Goal: Task Accomplishment & Management: Use online tool/utility

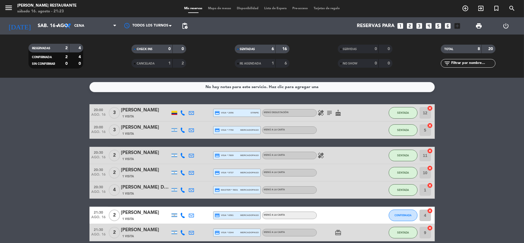
click at [214, 7] on span "Mapa de mesas" at bounding box center [219, 8] width 29 height 3
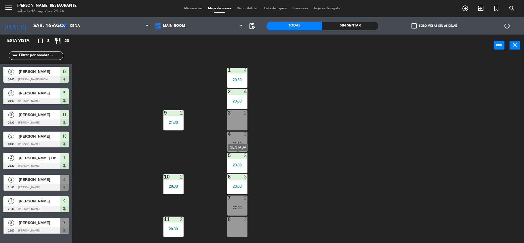
click at [243, 160] on div "5 3 20:00" at bounding box center [237, 163] width 20 height 20
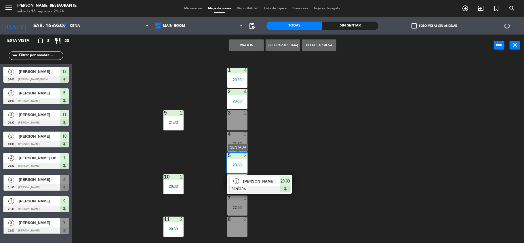
click at [255, 178] on span "[PERSON_NAME]" at bounding box center [261, 181] width 37 height 6
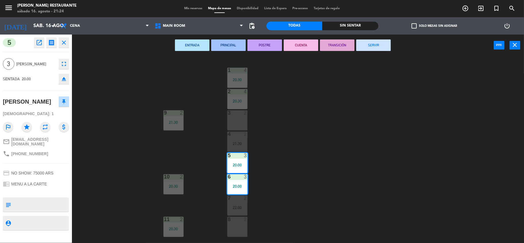
click at [378, 41] on button "SERVIR" at bounding box center [373, 45] width 35 height 12
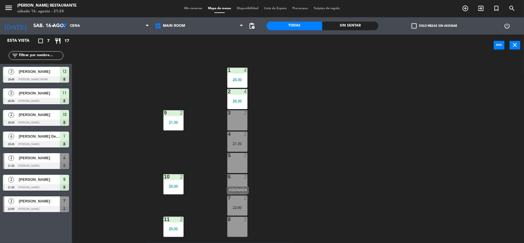
click at [238, 203] on div "7 2 22:00" at bounding box center [237, 205] width 20 height 20
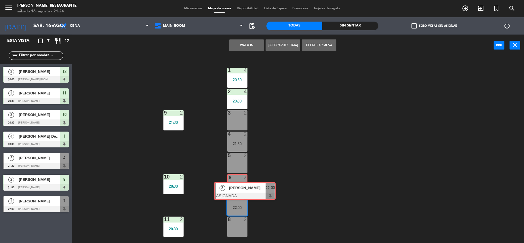
drag, startPoint x: 251, startPoint y: 223, endPoint x: 236, endPoint y: 186, distance: 39.9
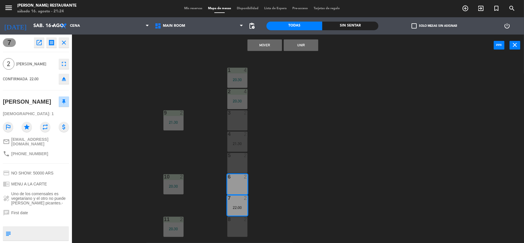
click at [262, 48] on button "Mover" at bounding box center [264, 45] width 35 height 12
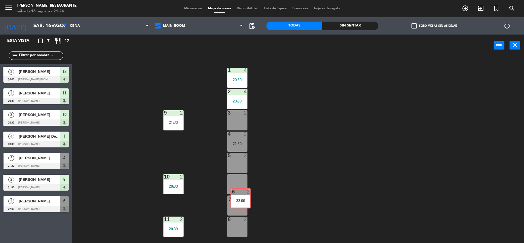
drag, startPoint x: 239, startPoint y: 188, endPoint x: 242, endPoint y: 202, distance: 14.5
click at [242, 202] on div "1 4 20:30 2 4 20:30 3 2 9 2 21:30 4 2 21:30 5 2 6 2 22:00 6 2 22:00 10 2 20:30 …" at bounding box center [300, 150] width 447 height 187
click at [241, 183] on div "6 2 22:00" at bounding box center [237, 184] width 20 height 20
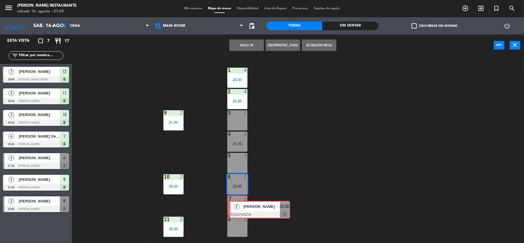
drag, startPoint x: 241, startPoint y: 205, endPoint x: 241, endPoint y: 210, distance: 4.6
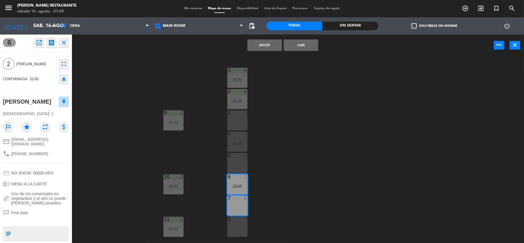
click at [267, 46] on button "Mover" at bounding box center [264, 45] width 35 height 12
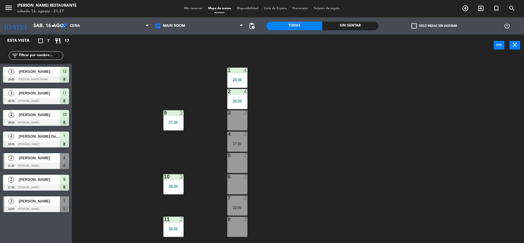
click at [523, 46] on div "power_input close" at bounding box center [298, 46] width 452 height 22
click at [517, 46] on icon "close" at bounding box center [515, 44] width 7 height 7
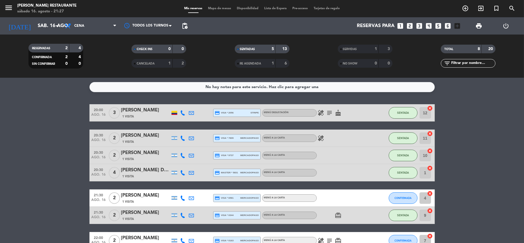
scroll to position [35, 0]
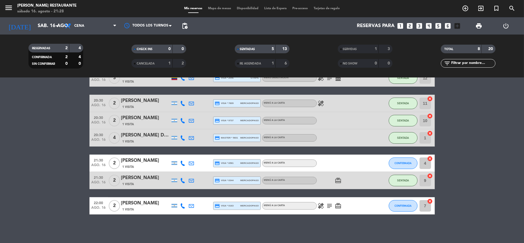
click at [220, 7] on span "Mapa de mesas" at bounding box center [219, 8] width 29 height 3
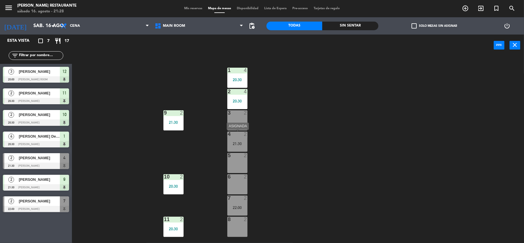
click at [232, 140] on div "4 2 21:30" at bounding box center [237, 141] width 20 height 20
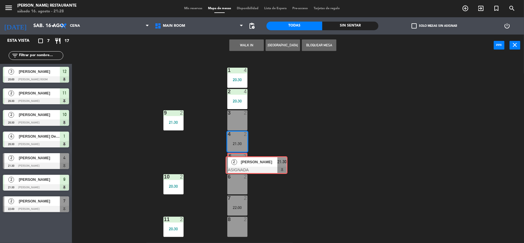
drag, startPoint x: 241, startPoint y: 159, endPoint x: 238, endPoint y: 160, distance: 3.4
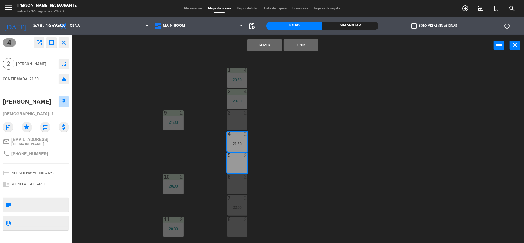
click at [269, 45] on button "Mover" at bounding box center [264, 45] width 35 height 12
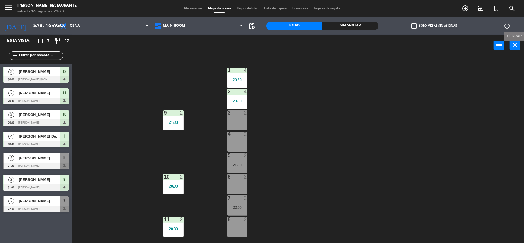
click at [516, 43] on icon "close" at bounding box center [515, 44] width 7 height 7
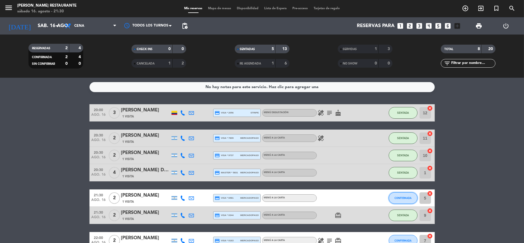
click at [407, 193] on button "CONFIRMADA" at bounding box center [403, 198] width 29 height 12
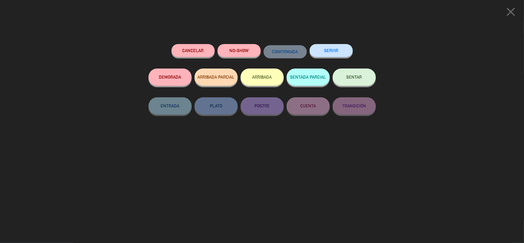
click at [369, 78] on button "SENTAR" at bounding box center [354, 76] width 43 height 17
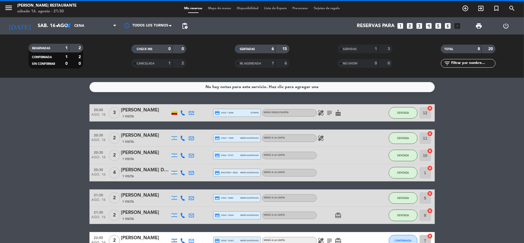
scroll to position [35, 0]
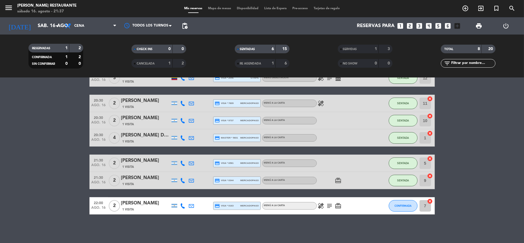
click at [215, 9] on span "Mapa de mesas" at bounding box center [219, 8] width 29 height 3
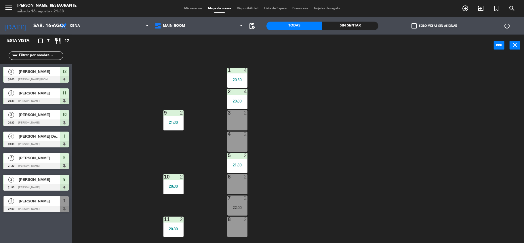
click at [237, 224] on div "8 2" at bounding box center [237, 227] width 20 height 20
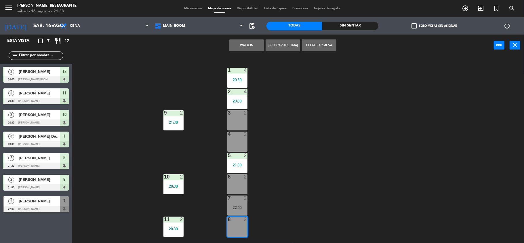
click at [238, 45] on button "WALK IN" at bounding box center [246, 45] width 35 height 12
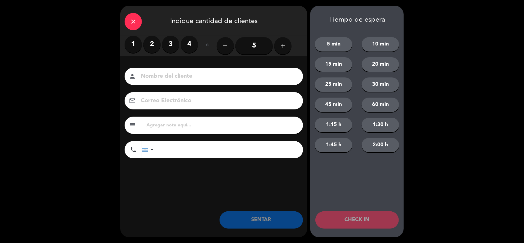
click at [155, 39] on label "2" at bounding box center [151, 44] width 17 height 17
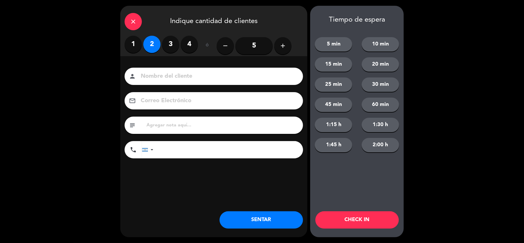
click at [245, 215] on button "SENTAR" at bounding box center [261, 219] width 83 height 17
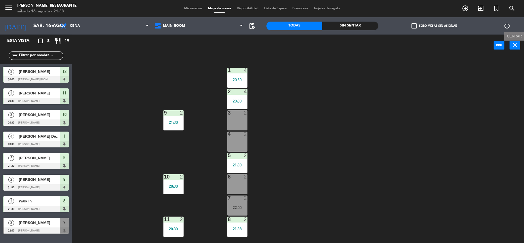
click at [515, 46] on icon "close" at bounding box center [515, 44] width 7 height 7
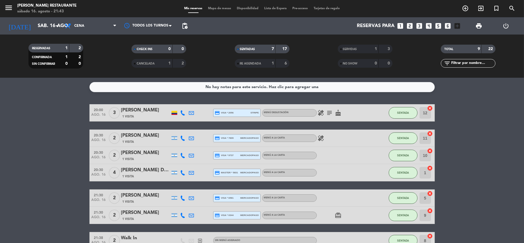
scroll to position [60, 0]
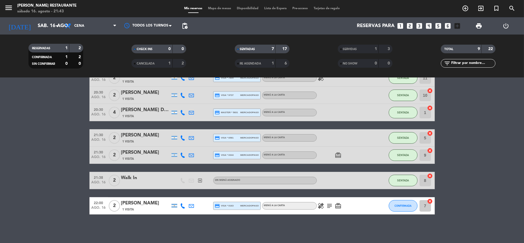
click at [332, 204] on icon "subject" at bounding box center [329, 205] width 7 height 7
click at [326, 204] on span "subject First date" at bounding box center [329, 205] width 9 height 7
click at [322, 204] on icon "healing" at bounding box center [321, 205] width 7 height 7
click at [193, 207] on icon at bounding box center [191, 205] width 5 height 5
click at [196, 214] on div at bounding box center [200, 205] width 9 height 17
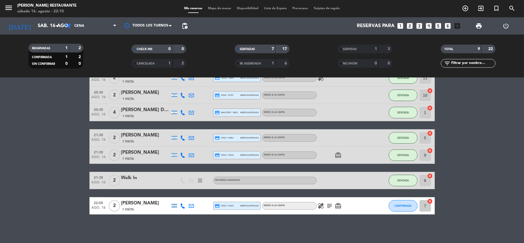
click at [181, 208] on icon at bounding box center [182, 205] width 5 height 5
click at [195, 196] on span at bounding box center [197, 196] width 5 height 5
click at [390, 207] on button "CONFIRMADA" at bounding box center [403, 206] width 29 height 12
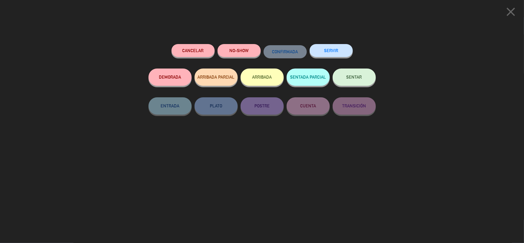
click at [366, 78] on button "SENTAR" at bounding box center [354, 76] width 43 height 17
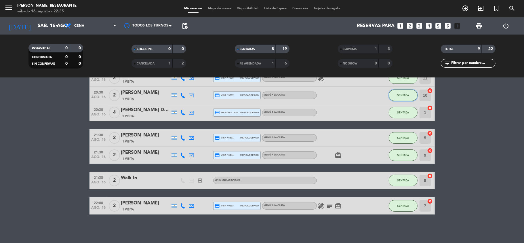
click at [409, 92] on button "SENTADA" at bounding box center [403, 95] width 29 height 12
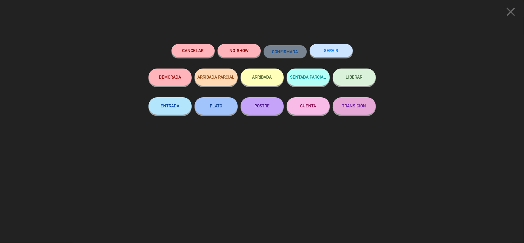
click at [510, 10] on icon "close" at bounding box center [511, 12] width 14 height 14
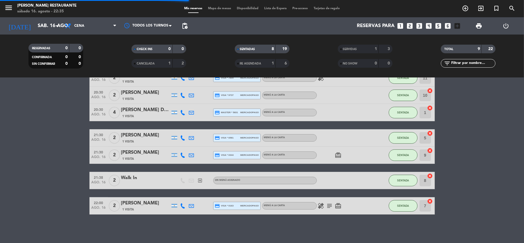
click at [368, 46] on div "1" at bounding box center [371, 49] width 12 height 7
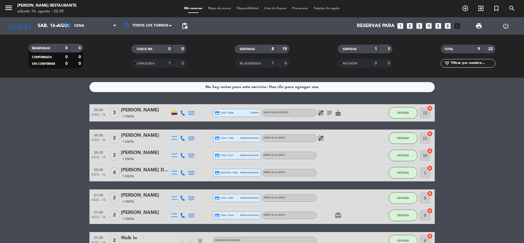
click at [379, 51] on div "SERVIDAS 1 3" at bounding box center [365, 49] width 55 height 9
